Goal: Book appointment/travel/reservation

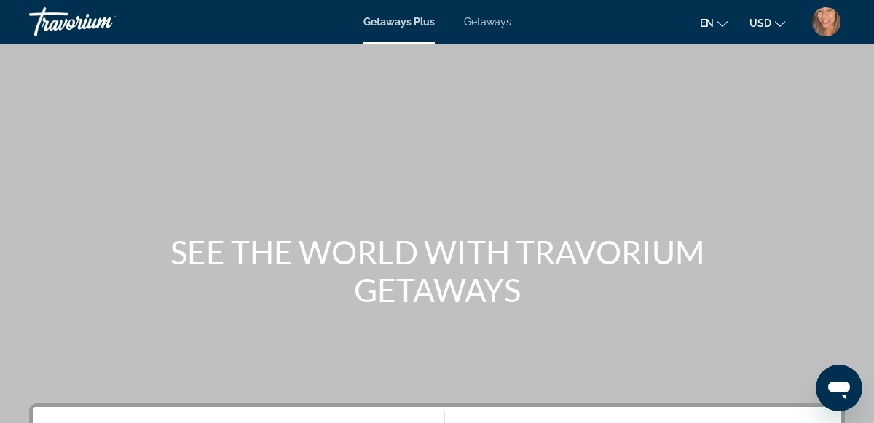
click at [396, 34] on div "Getaways Plus Getaways en English Español Français Italiano Português русский U…" at bounding box center [437, 22] width 874 height 38
click at [399, 22] on span "Getaways Plus" at bounding box center [399, 22] width 71 height 12
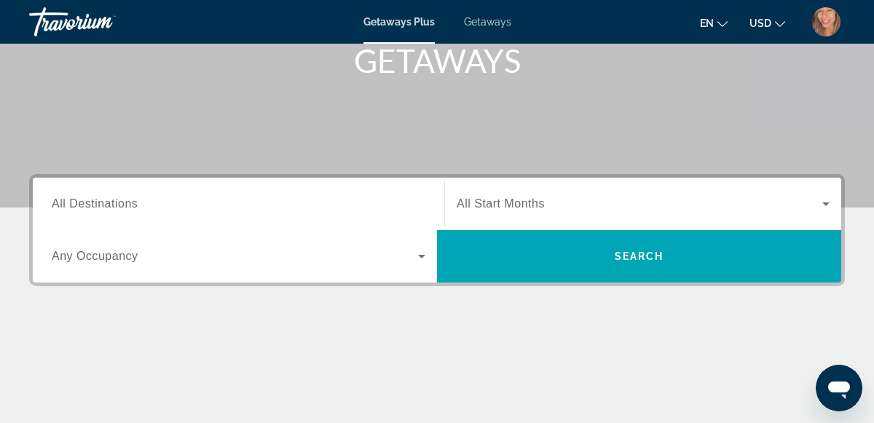
scroll to position [230, 0]
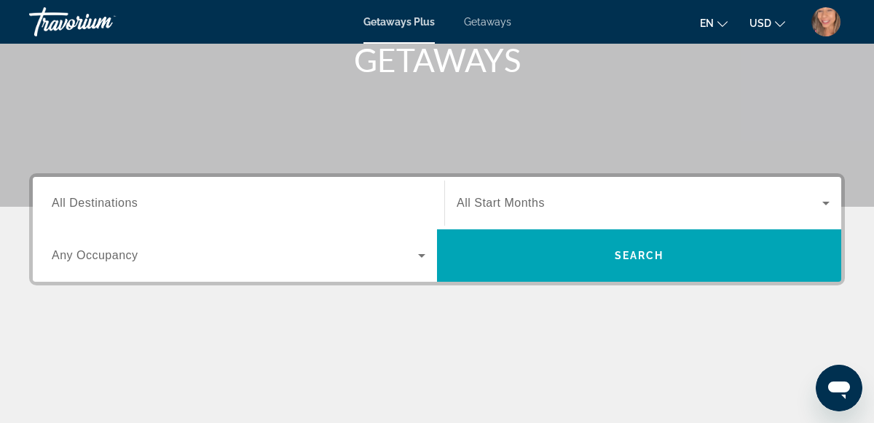
click at [91, 202] on span "All Destinations" at bounding box center [95, 203] width 86 height 12
click at [91, 202] on input "Destination All Destinations" at bounding box center [239, 203] width 374 height 17
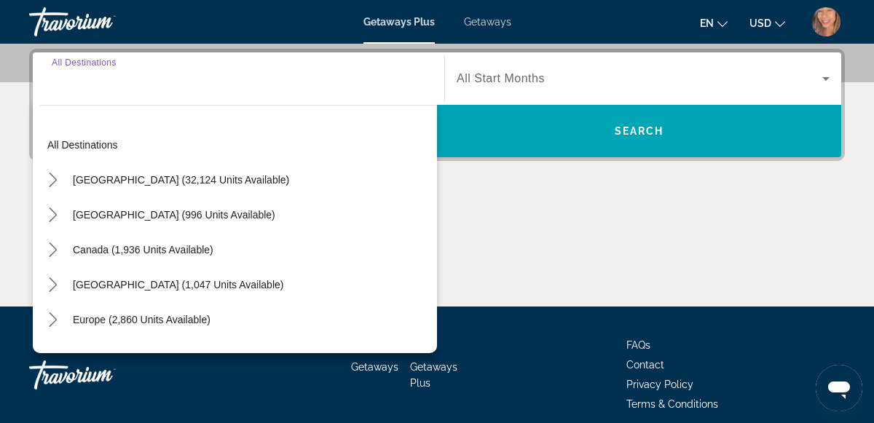
scroll to position [356, 0]
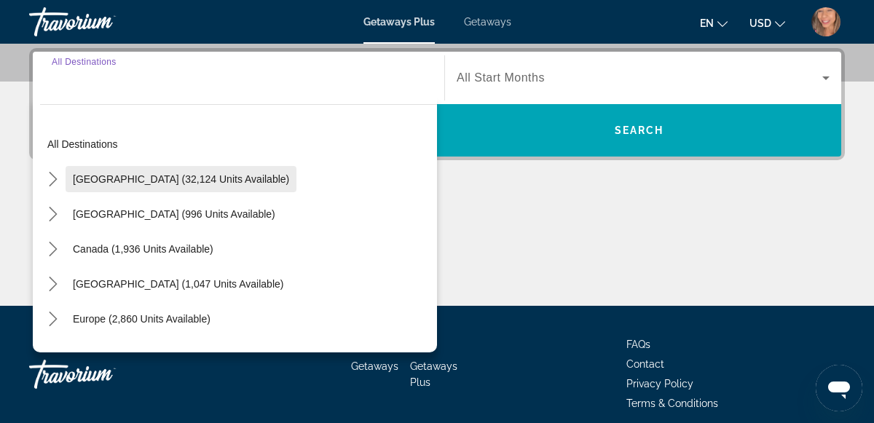
click at [96, 183] on span "[GEOGRAPHIC_DATA] (32,124 units available)" at bounding box center [181, 179] width 216 height 12
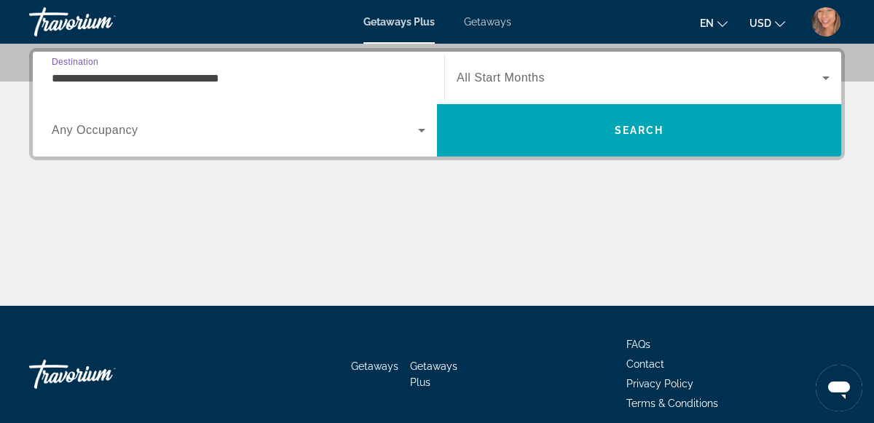
click at [81, 77] on input "**********" at bounding box center [239, 78] width 374 height 17
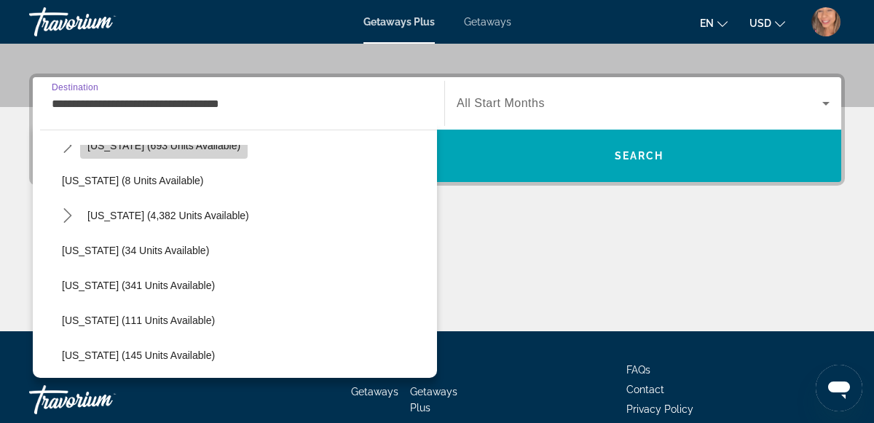
scroll to position [199, 0]
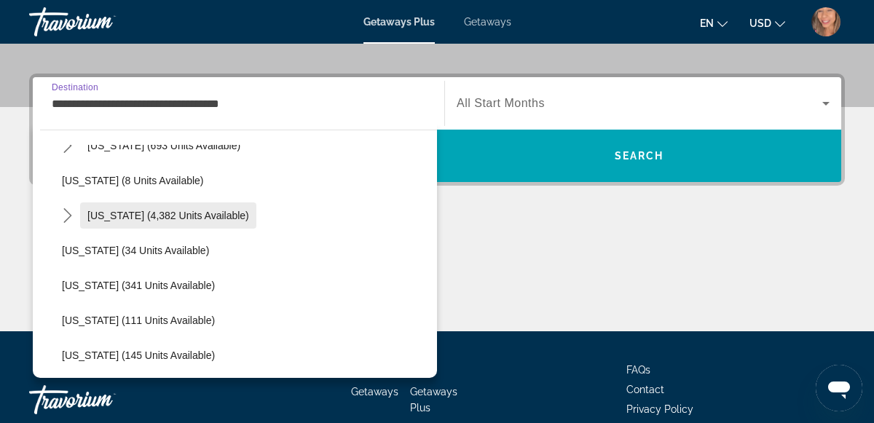
click at [194, 224] on span "Select destination: Florida (4,382 units available)" at bounding box center [168, 215] width 176 height 35
type input "**********"
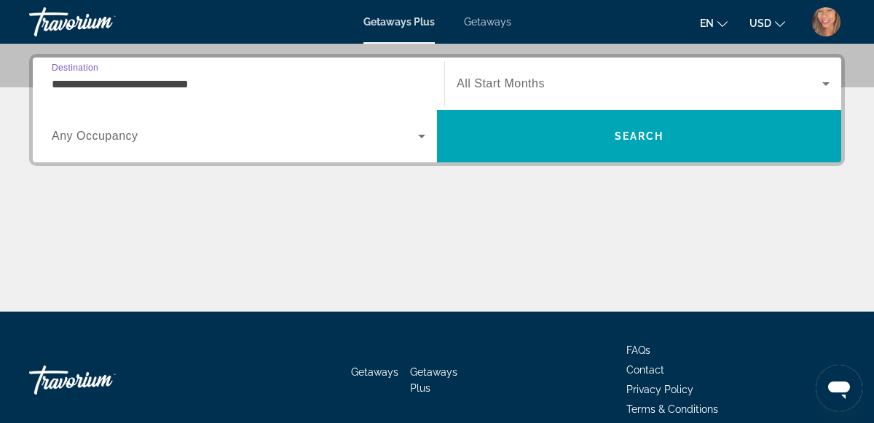
scroll to position [356, 0]
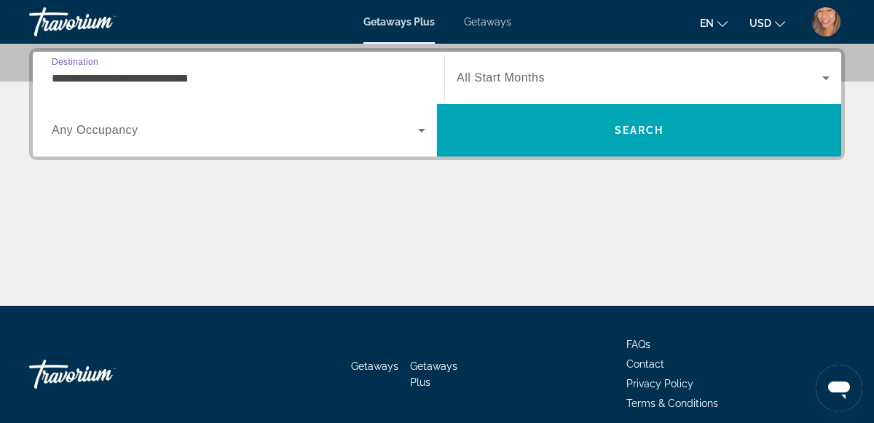
click at [172, 130] on span "Search widget" at bounding box center [235, 130] width 366 height 17
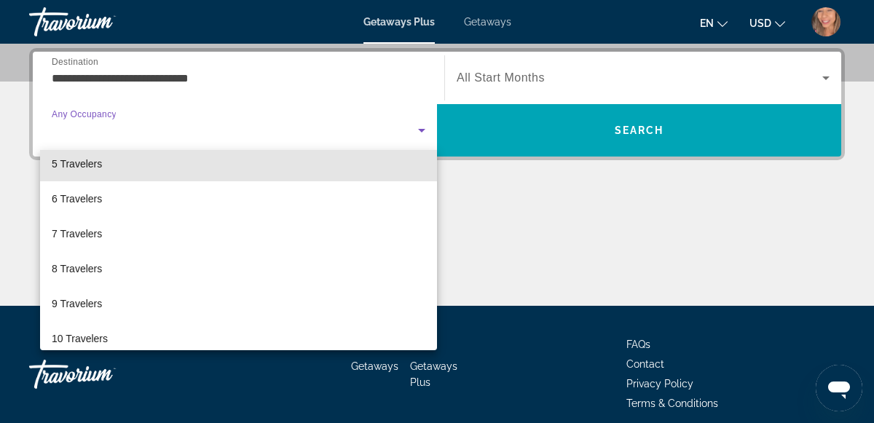
scroll to position [161, 0]
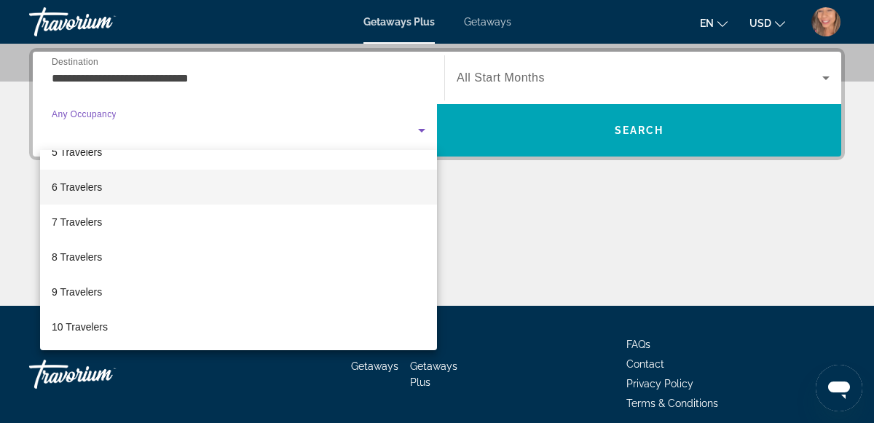
click at [100, 189] on span "6 Travelers" at bounding box center [77, 187] width 50 height 17
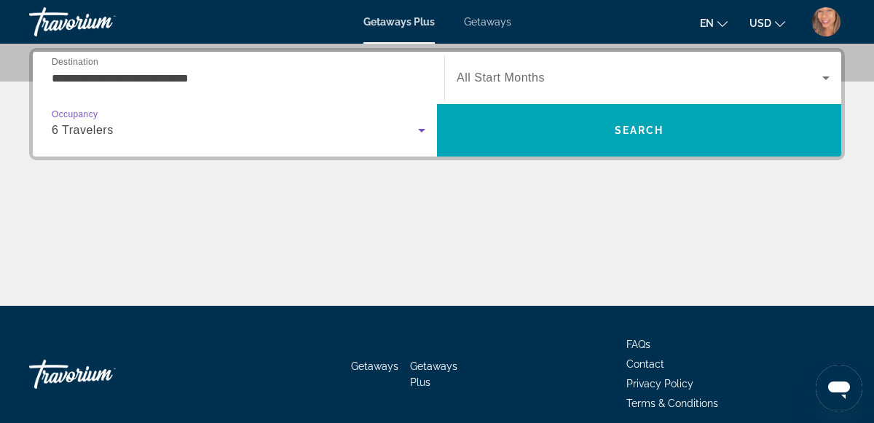
click at [546, 83] on span "Search widget" at bounding box center [640, 77] width 366 height 17
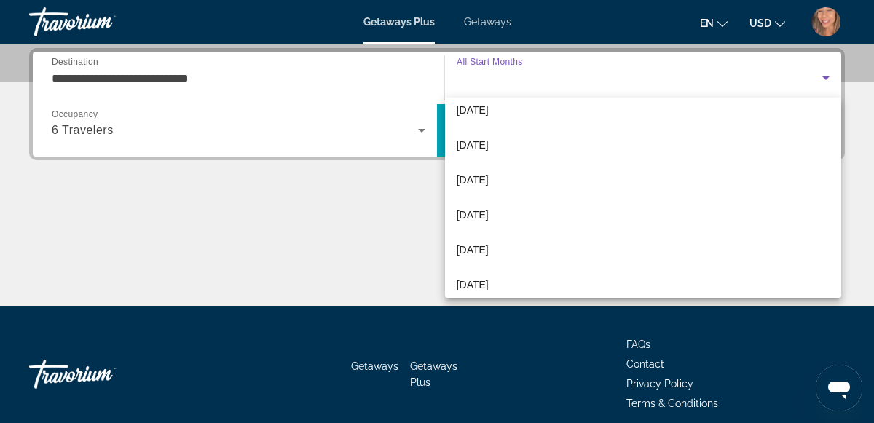
scroll to position [41, 0]
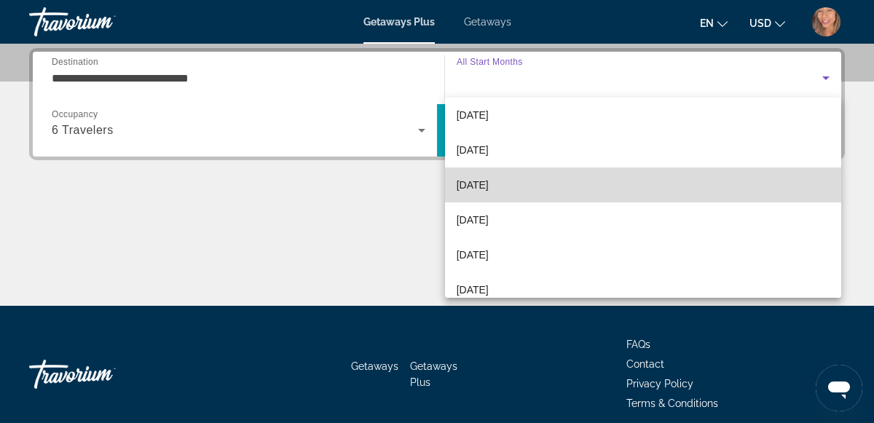
click at [543, 194] on mat-option "[DATE]" at bounding box center [643, 185] width 396 height 35
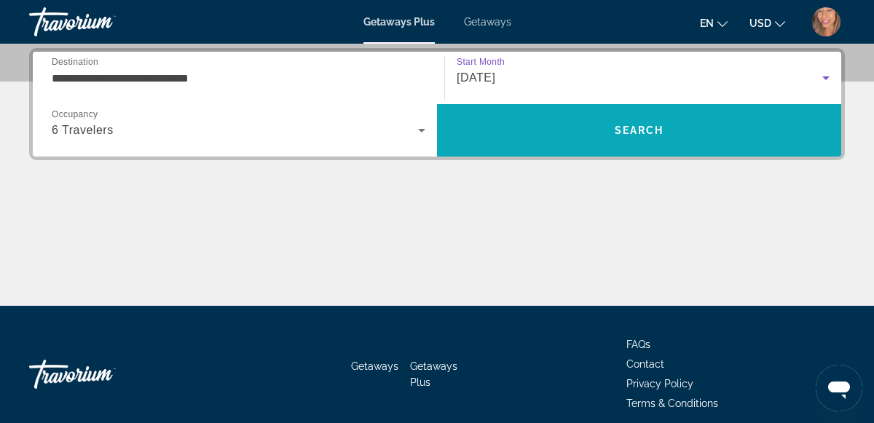
click at [689, 144] on span "Search" at bounding box center [639, 130] width 404 height 35
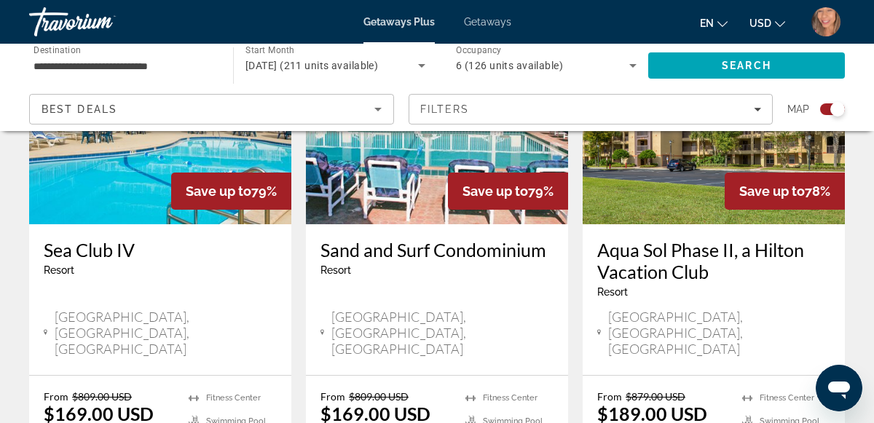
scroll to position [1754, 0]
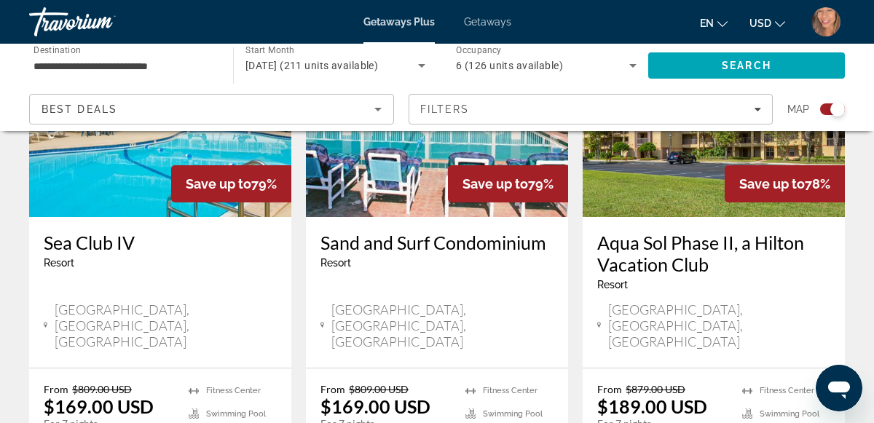
click at [514, 66] on span "6 (126 units available)" at bounding box center [509, 66] width 107 height 12
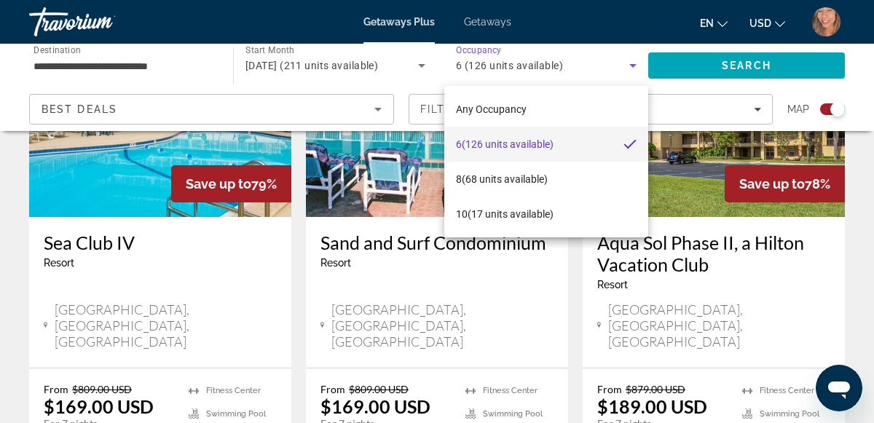
click at [501, 63] on div at bounding box center [437, 211] width 874 height 423
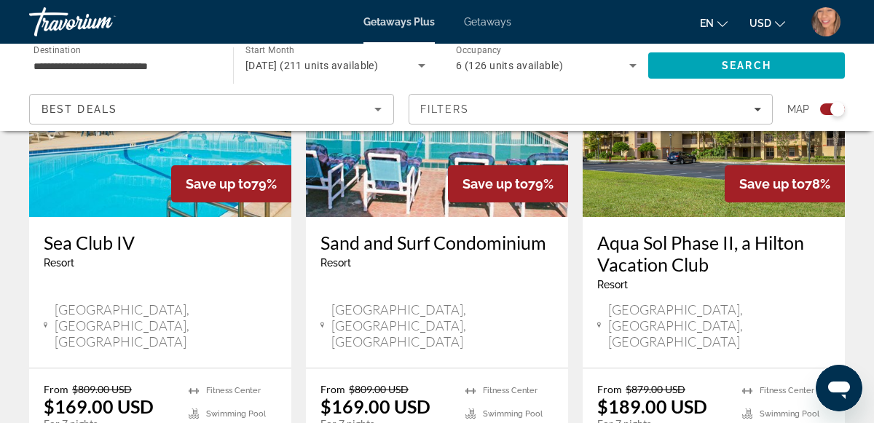
click at [525, 69] on span "6 (126 units available)" at bounding box center [509, 66] width 107 height 12
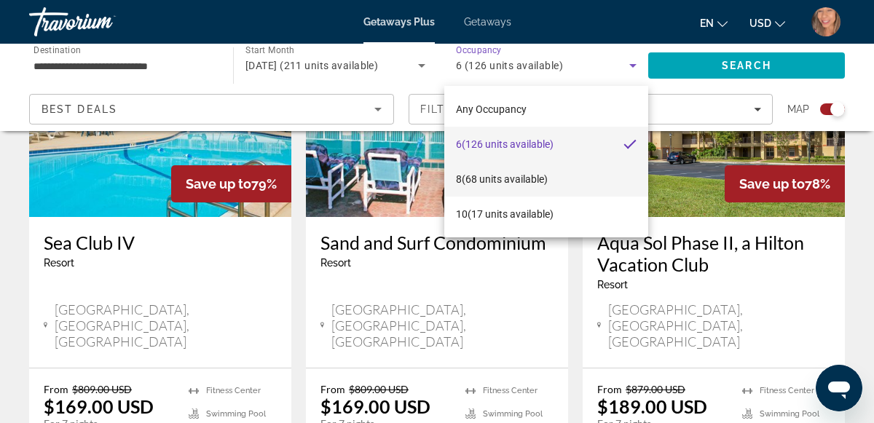
click at [540, 195] on mat-option "8 (68 units available)" at bounding box center [546, 179] width 204 height 35
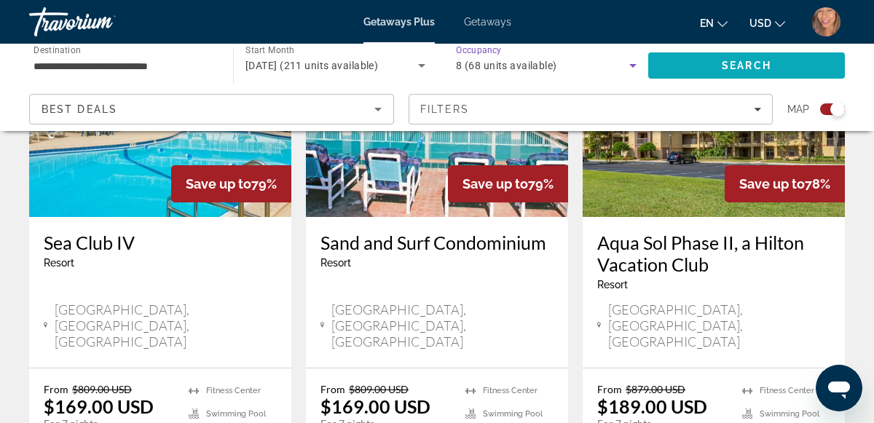
click at [776, 66] on span "Search" at bounding box center [746, 65] width 197 height 35
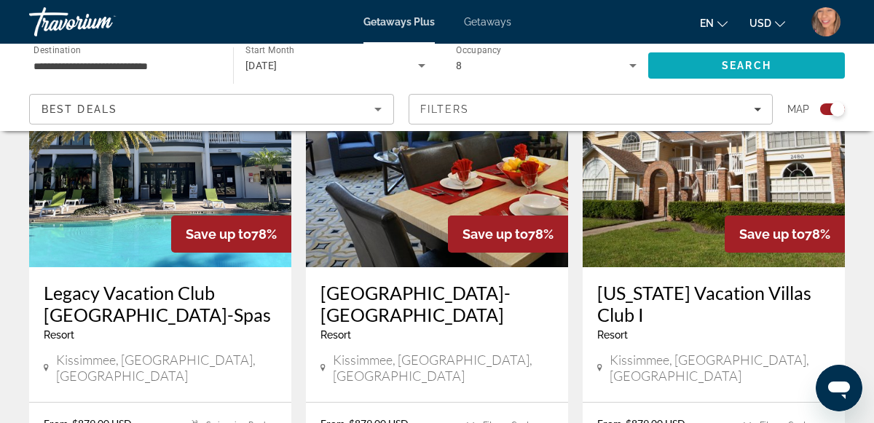
scroll to position [1698, 0]
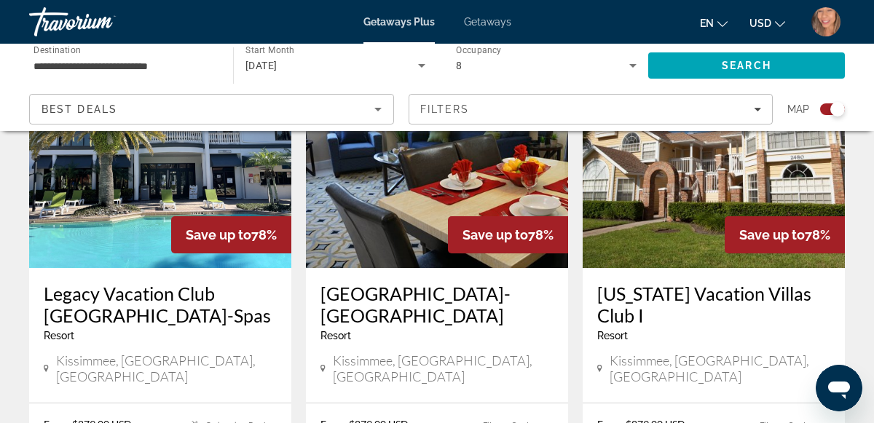
click at [492, 35] on div "Getaways Plus Getaways en English Español Français Italiano Português русский U…" at bounding box center [437, 22] width 874 height 38
click at [492, 15] on div "Getaways Plus Getaways en English Español Français Italiano Português русский U…" at bounding box center [437, 22] width 874 height 38
click at [490, 26] on span "Getaways" at bounding box center [487, 22] width 47 height 12
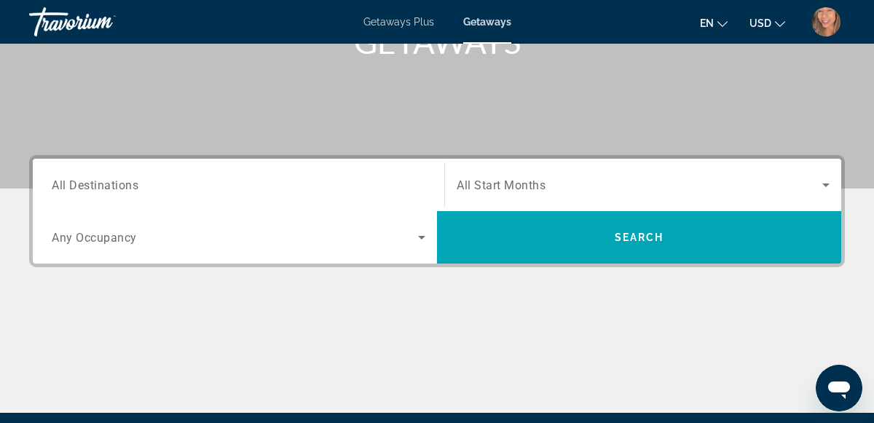
scroll to position [251, 0]
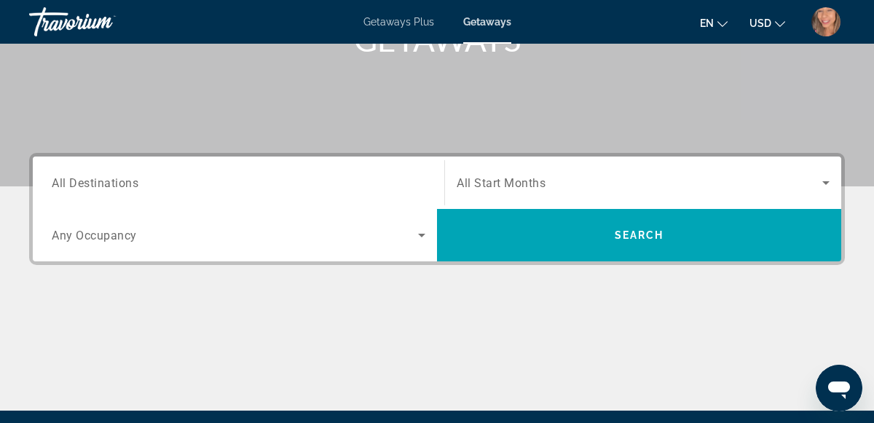
click at [296, 179] on input "Destination All Destinations" at bounding box center [239, 183] width 374 height 17
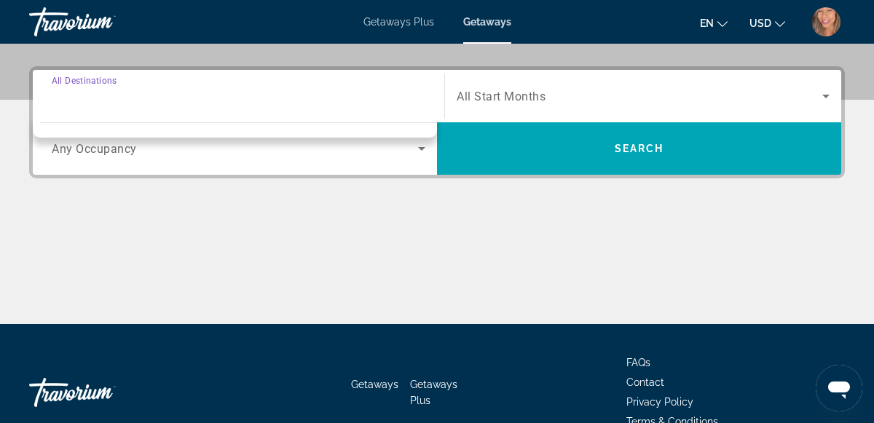
scroll to position [356, 0]
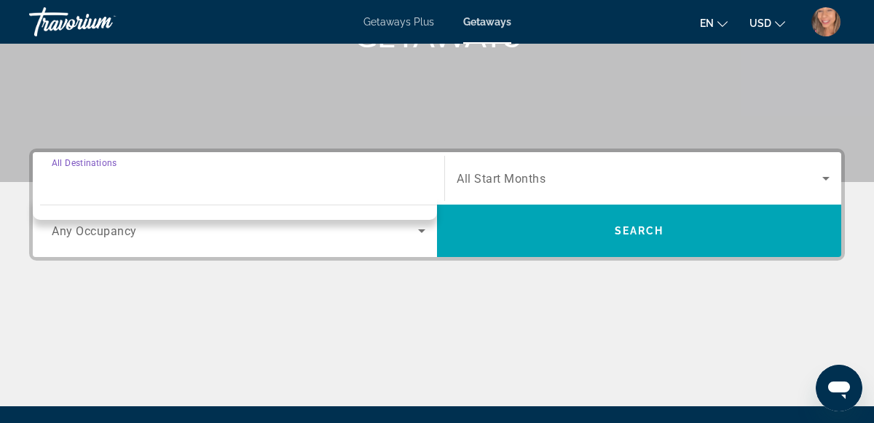
click at [266, 170] on input "Destination All Destinations" at bounding box center [239, 178] width 374 height 17
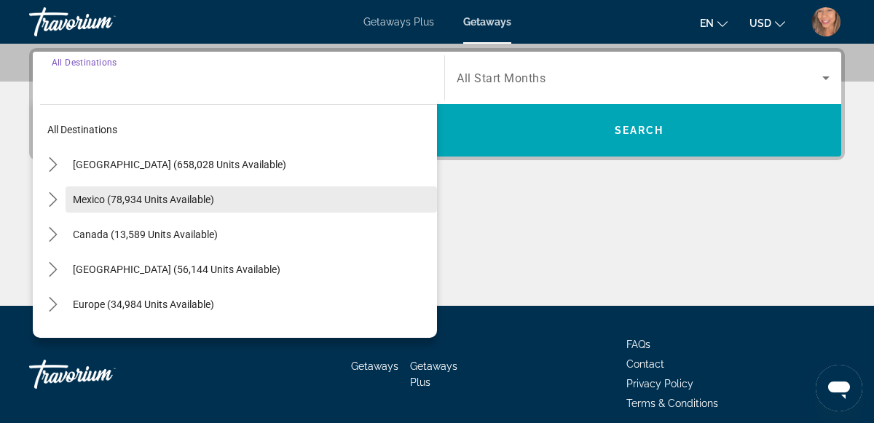
click at [90, 205] on span "Select destination: Mexico (78,934 units available)" at bounding box center [252, 199] width 372 height 35
type input "**********"
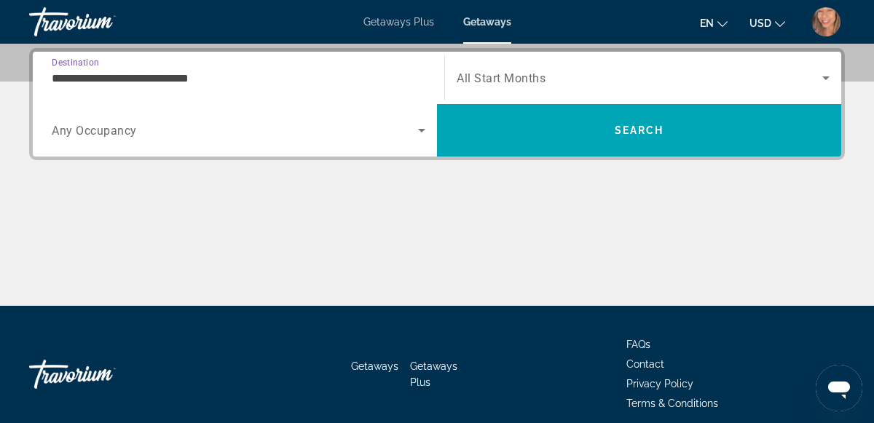
click at [123, 130] on span "Any Occupancy" at bounding box center [94, 131] width 85 height 14
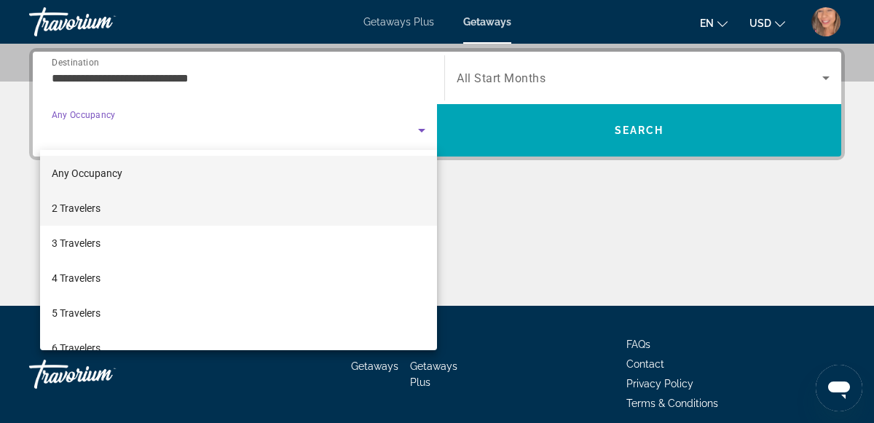
click at [96, 214] on span "2 Travelers" at bounding box center [76, 208] width 49 height 17
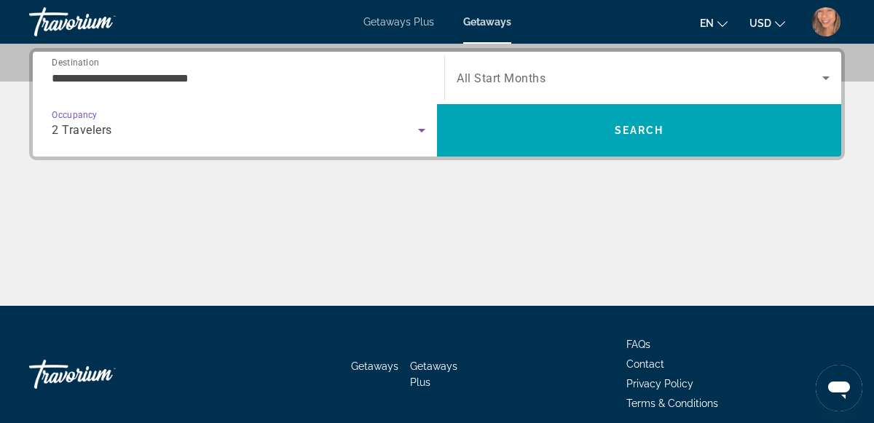
click at [554, 93] on div "Search widget" at bounding box center [643, 78] width 373 height 41
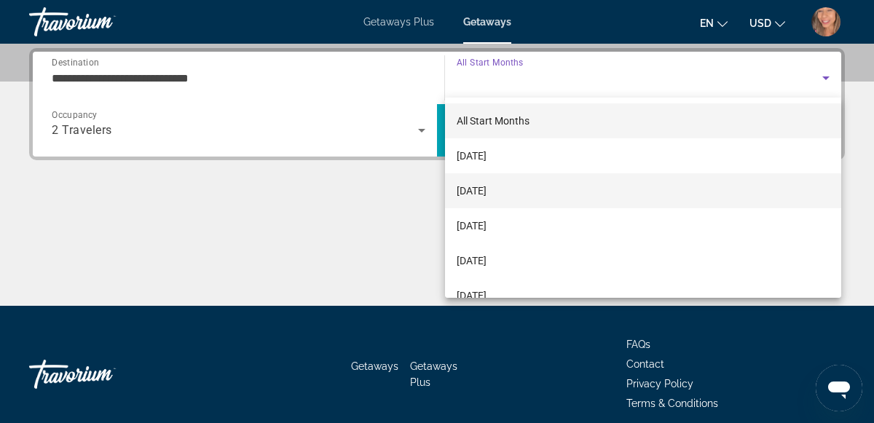
click at [487, 195] on span "[DATE]" at bounding box center [472, 190] width 30 height 17
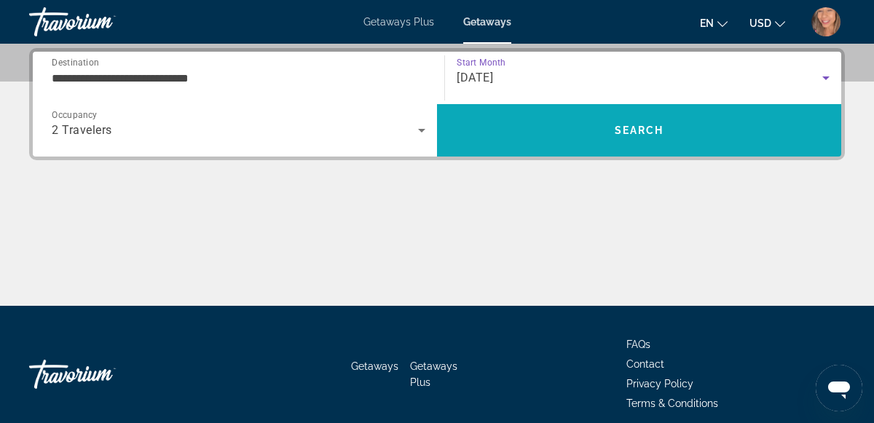
click at [624, 132] on span "Search" at bounding box center [640, 131] width 50 height 12
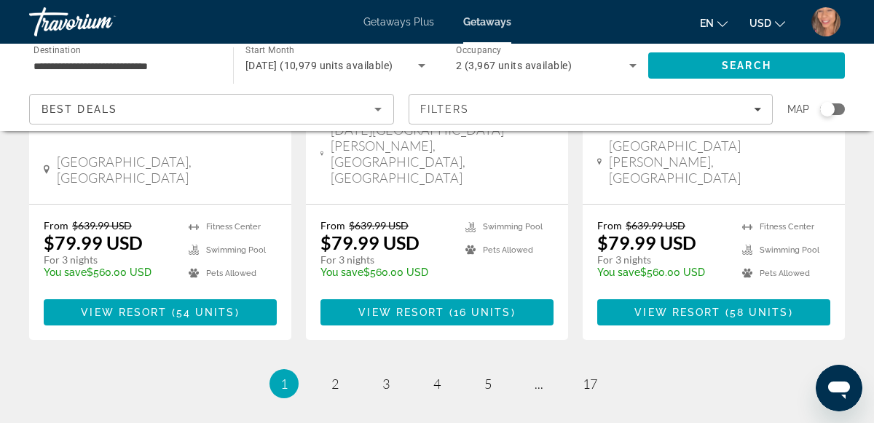
scroll to position [2036, 0]
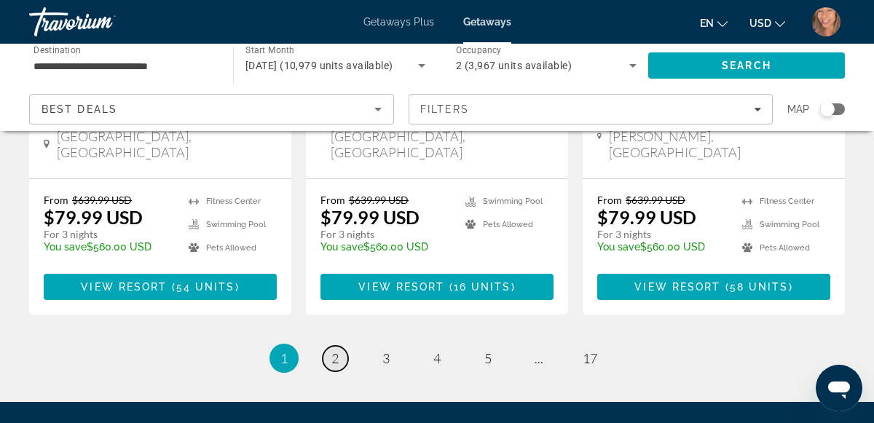
click at [339, 350] on span "2" at bounding box center [335, 358] width 7 height 16
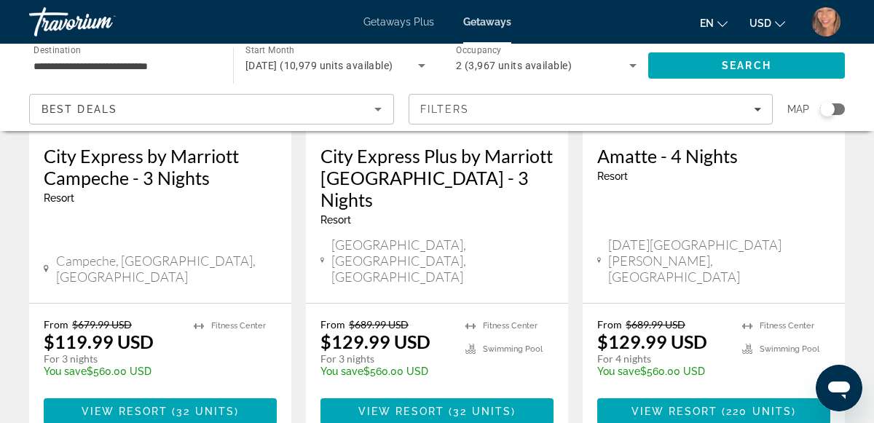
scroll to position [1956, 0]
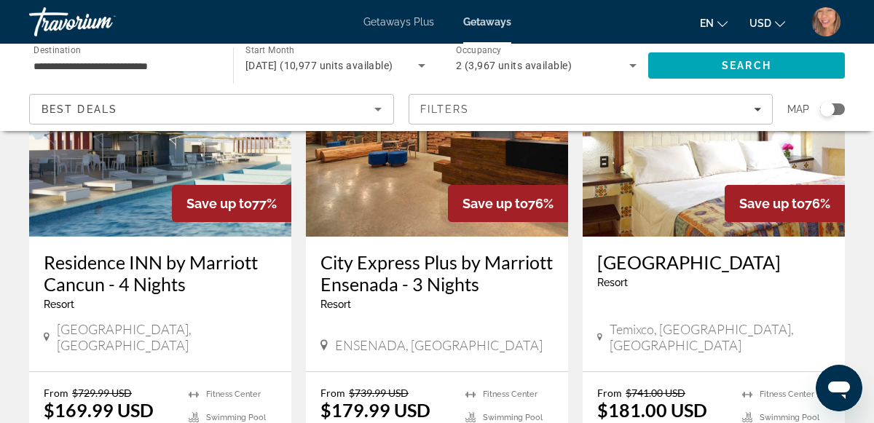
scroll to position [1856, 0]
